Goal: Check status: Check status

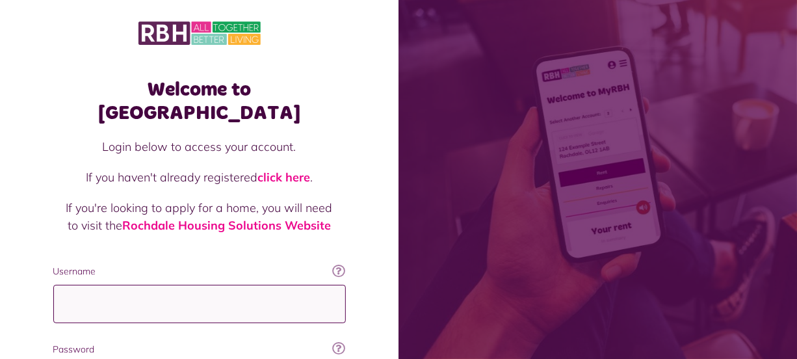
type input "**********"
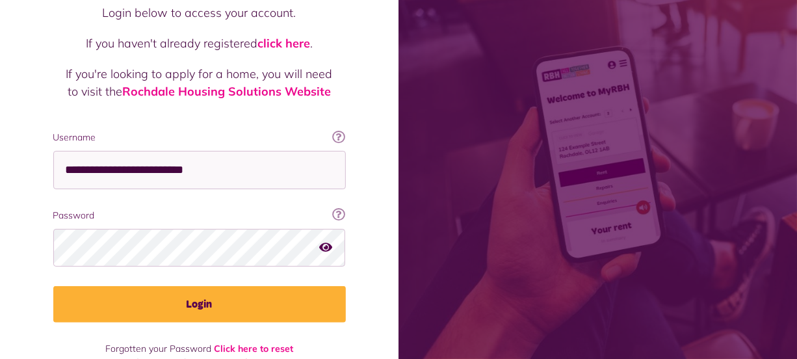
scroll to position [140, 0]
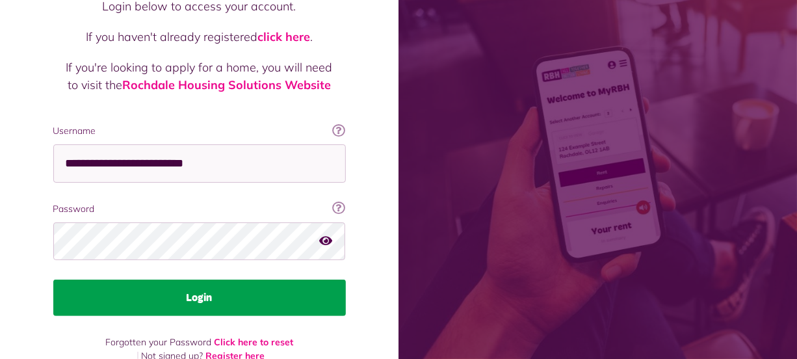
click at [288, 279] on button "Login" at bounding box center [199, 297] width 292 height 36
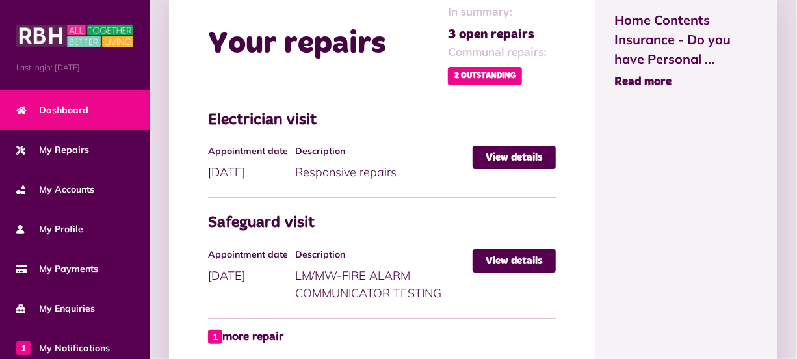
scroll to position [756, 0]
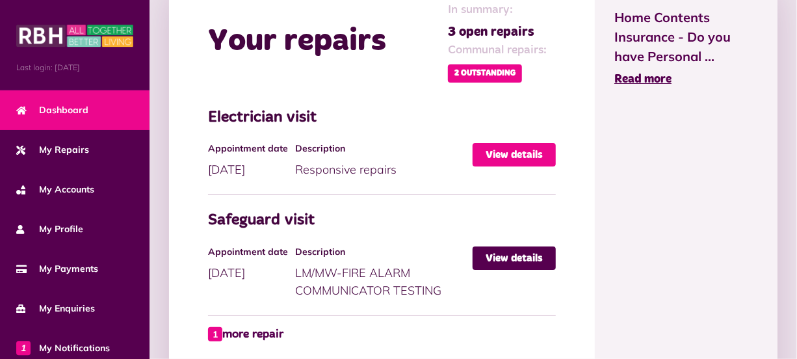
click at [513, 143] on link "View details" at bounding box center [513, 154] width 83 height 23
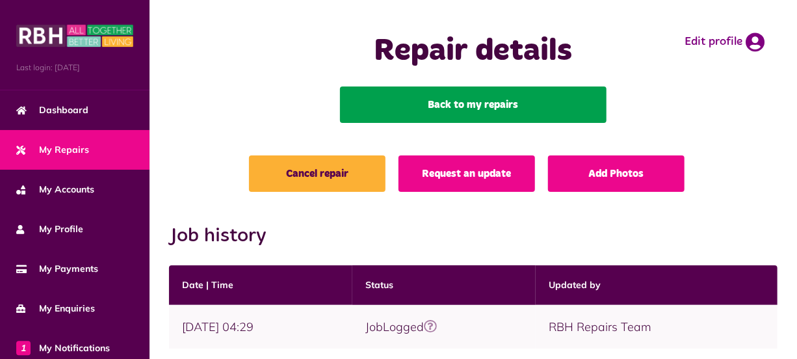
click at [544, 100] on link "Back to my repairs" at bounding box center [473, 104] width 266 height 36
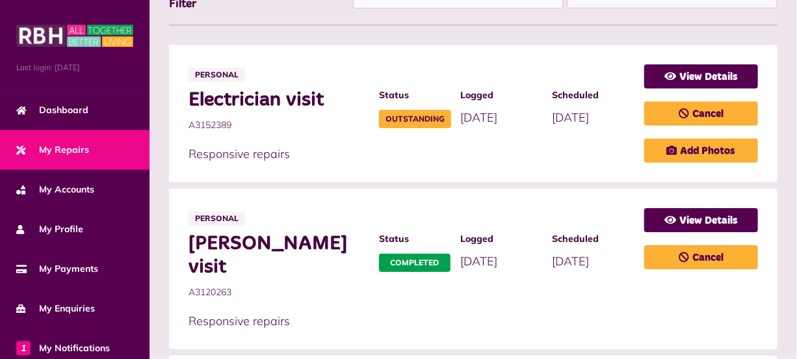
scroll to position [362, 0]
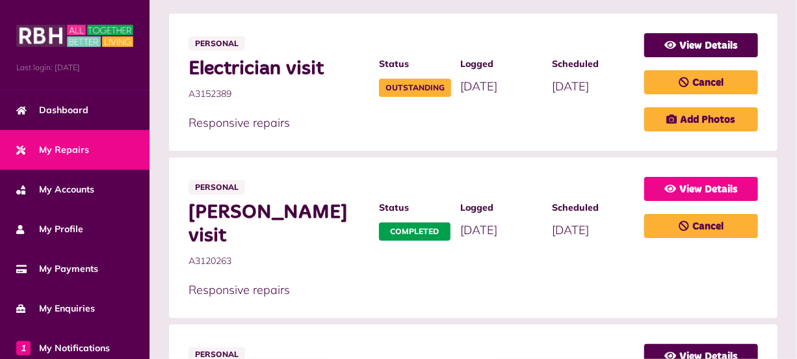
click at [714, 189] on link "View Details" at bounding box center [701, 189] width 114 height 24
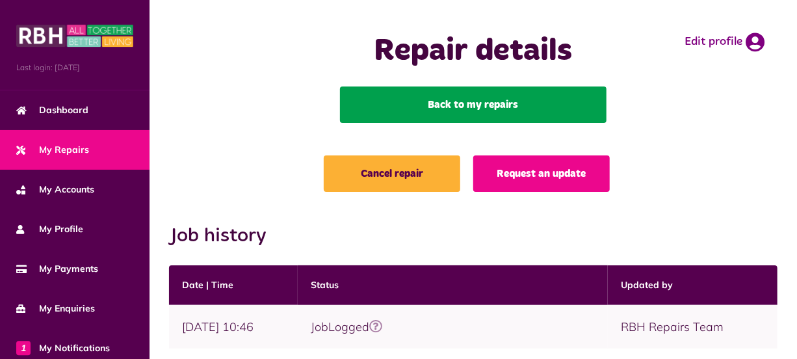
click at [539, 94] on link "Back to my repairs" at bounding box center [473, 104] width 266 height 36
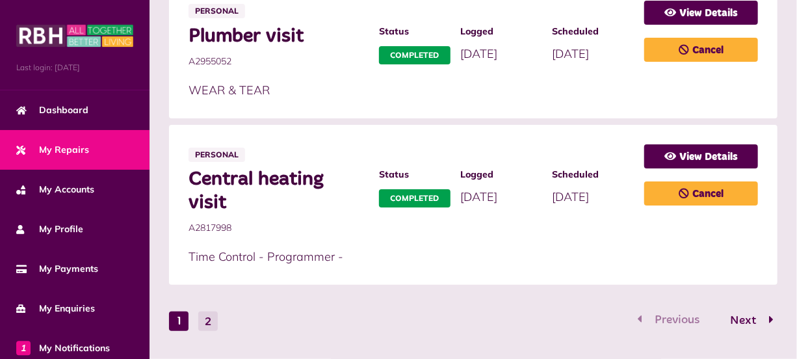
scroll to position [1005, 0]
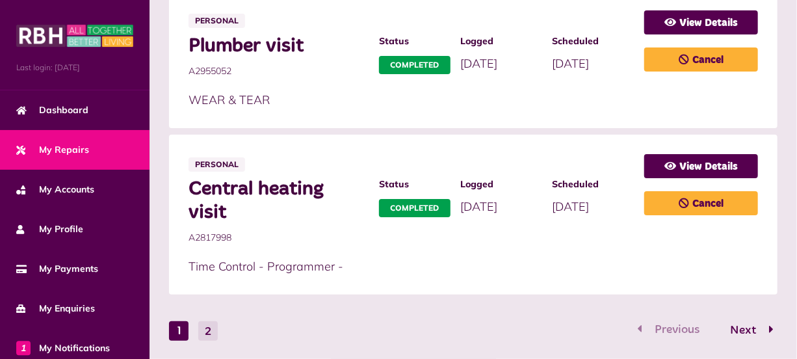
click at [775, 155] on li "Personal Central heating visit A2817998 Status Completed Logged [DATE]" at bounding box center [473, 215] width 608 height 161
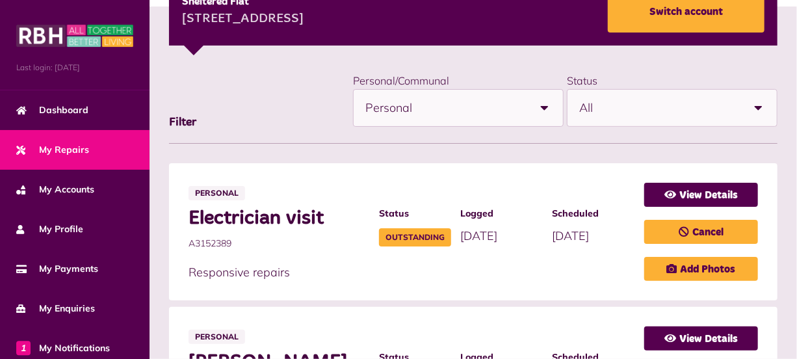
scroll to position [236, 0]
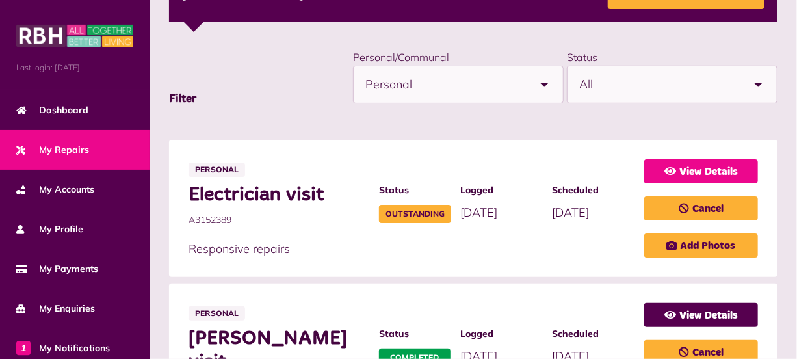
click at [701, 173] on link "View Details" at bounding box center [701, 171] width 114 height 24
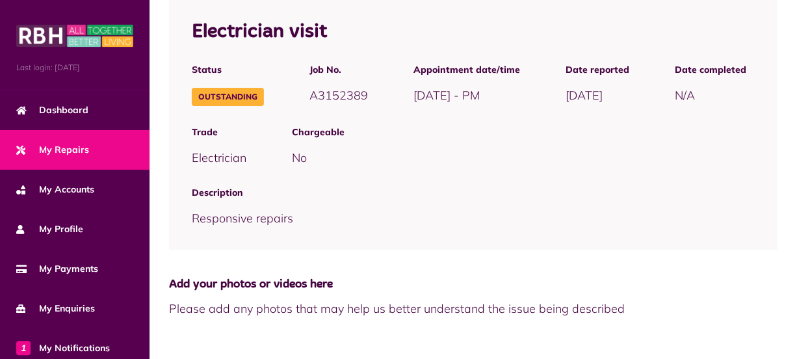
scroll to position [378, 0]
click at [242, 219] on span "Responsive repairs" at bounding box center [242, 217] width 101 height 15
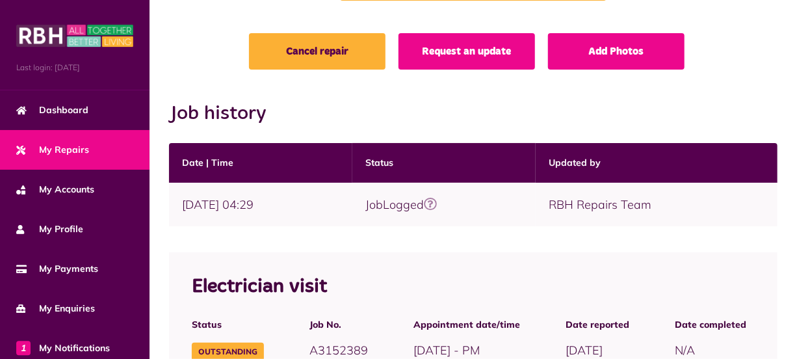
scroll to position [0, 0]
